Goal: Information Seeking & Learning: Learn about a topic

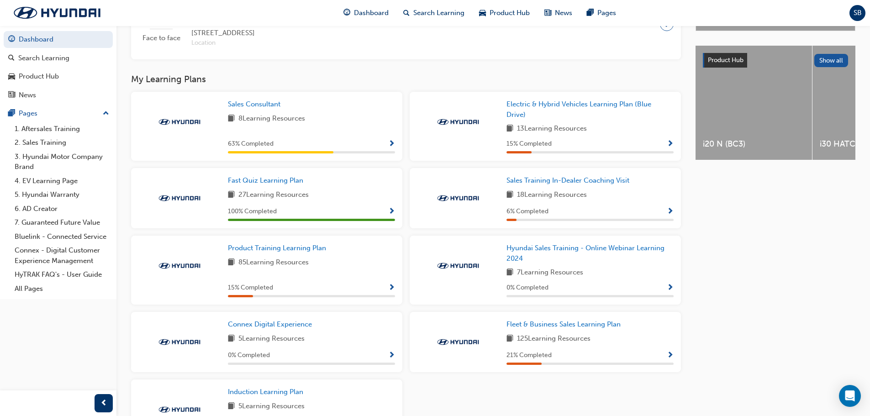
scroll to position [356, 0]
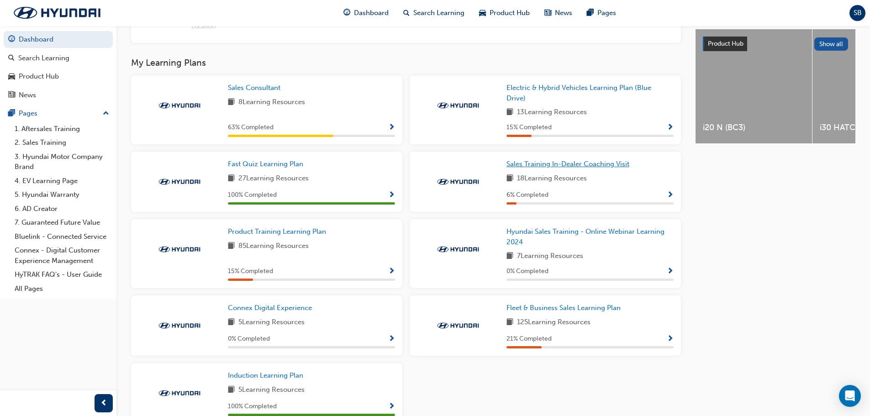
click at [538, 168] on span "Sales Training In-Dealer Coaching Visit" at bounding box center [568, 164] width 123 height 8
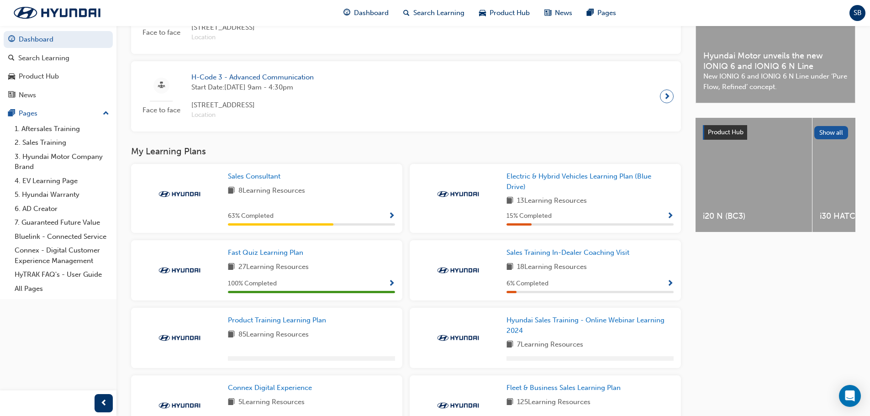
scroll to position [403, 0]
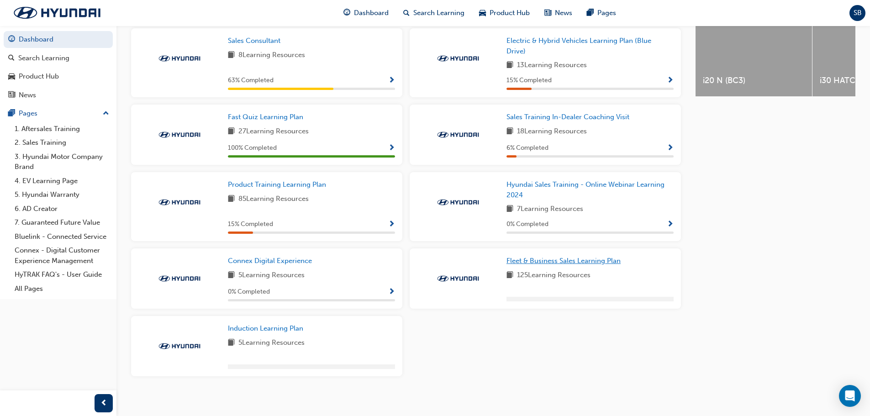
click at [554, 259] on link "Fleet & Business Sales Learning Plan" at bounding box center [566, 261] width 118 height 11
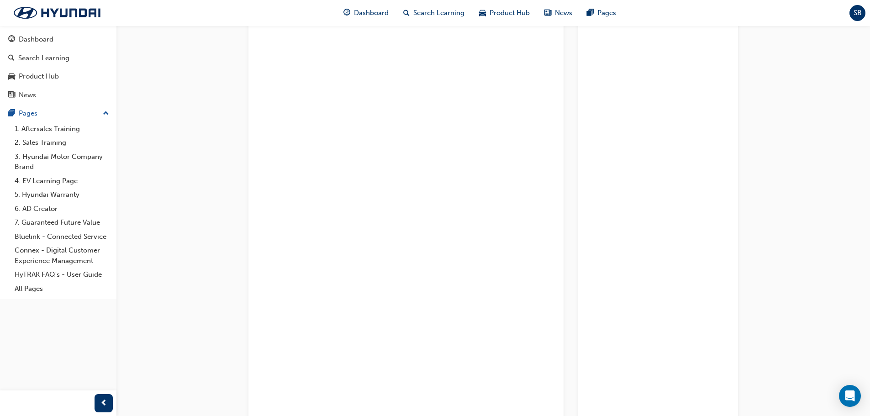
scroll to position [46, 0]
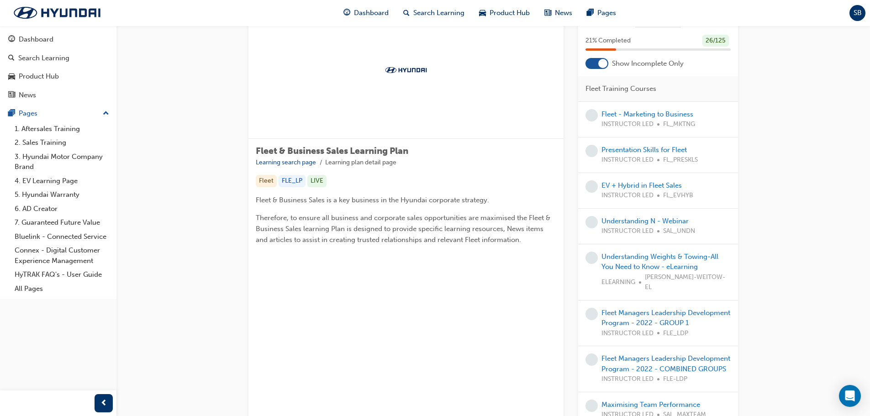
drag, startPoint x: 527, startPoint y: 212, endPoint x: 525, endPoint y: 233, distance: 21.1
click at [525, 233] on p "Therefore, to ensure all business and corporate sales opportunities are maximis…" at bounding box center [406, 228] width 301 height 33
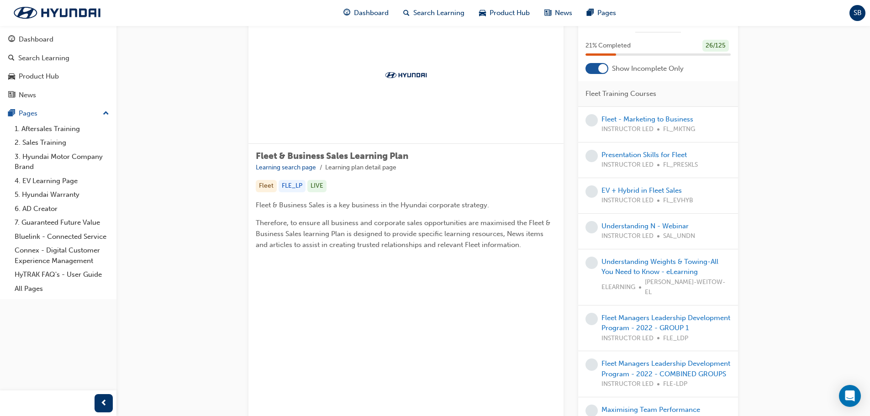
scroll to position [0, 0]
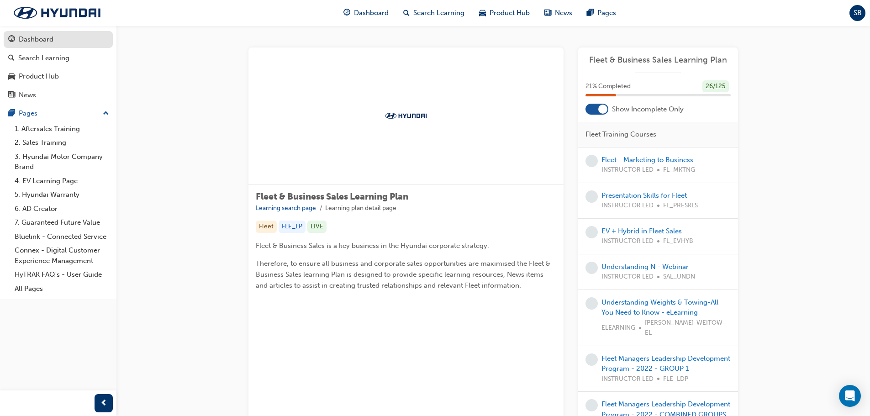
click at [81, 35] on div "Dashboard" at bounding box center [58, 39] width 100 height 11
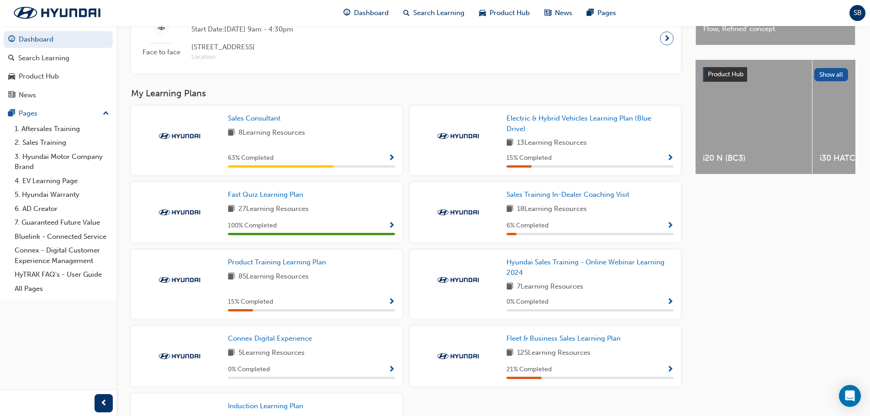
scroll to position [411, 0]
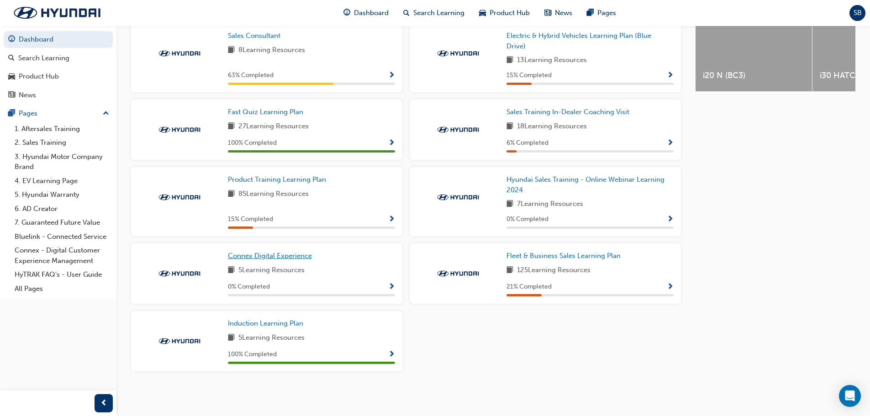
click at [291, 257] on span "Connex Digital Experience" at bounding box center [270, 256] width 84 height 8
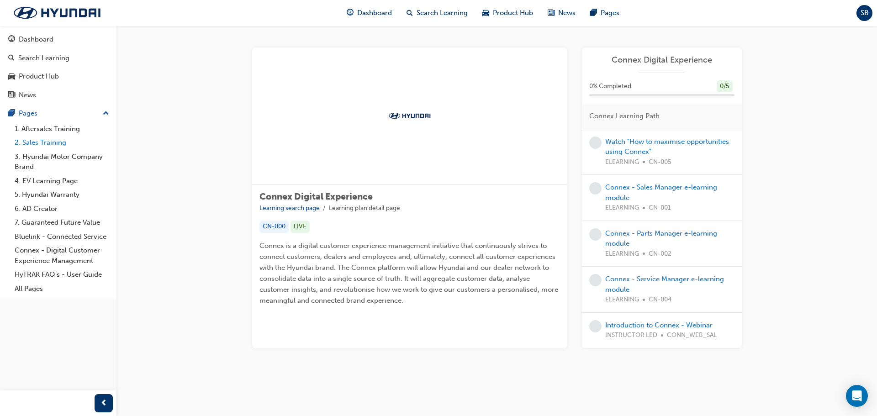
click at [63, 140] on link "2. Sales Training" at bounding box center [62, 143] width 102 height 14
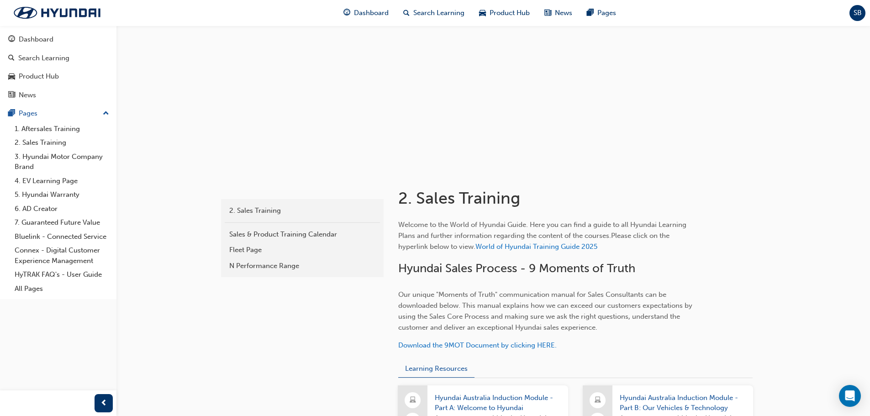
scroll to position [34, 0]
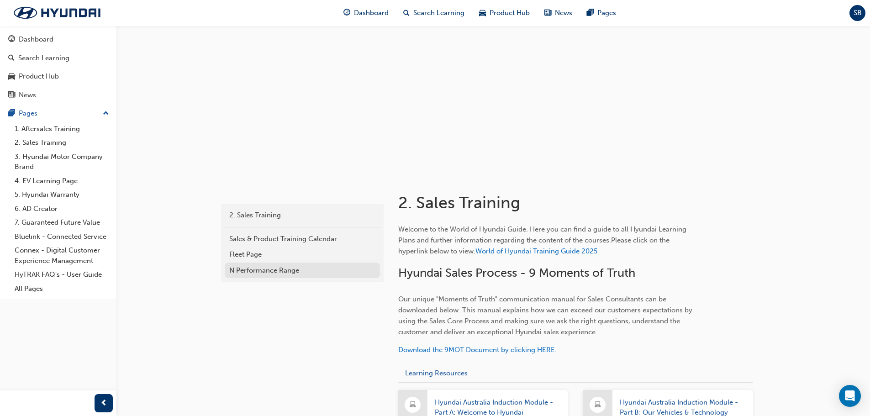
click at [280, 275] on div "N Performance Range" at bounding box center [302, 270] width 146 height 11
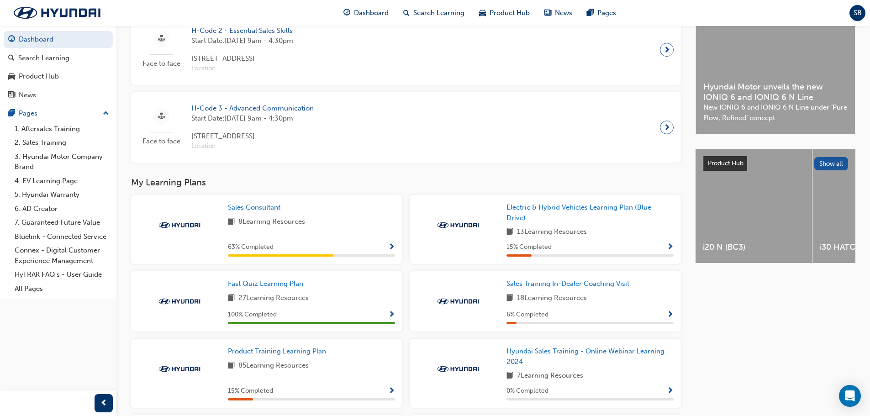
scroll to position [320, 0]
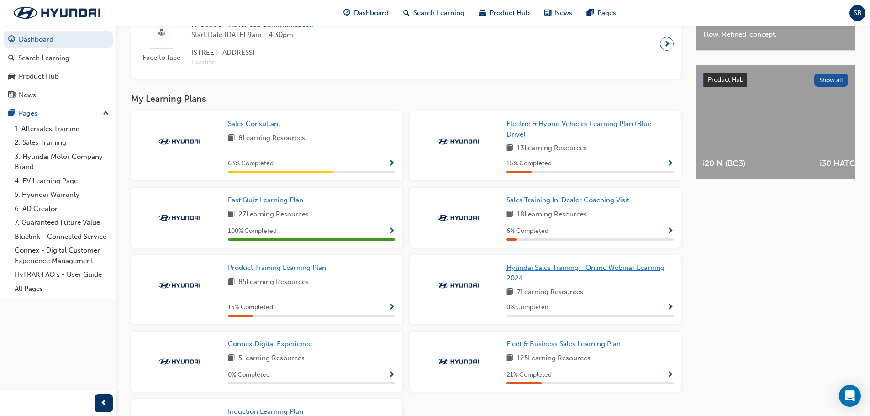
click at [525, 271] on span "Hyundai Sales Training - Online Webinar Learning 2024" at bounding box center [586, 273] width 158 height 19
